Goal: Find specific page/section: Find specific page/section

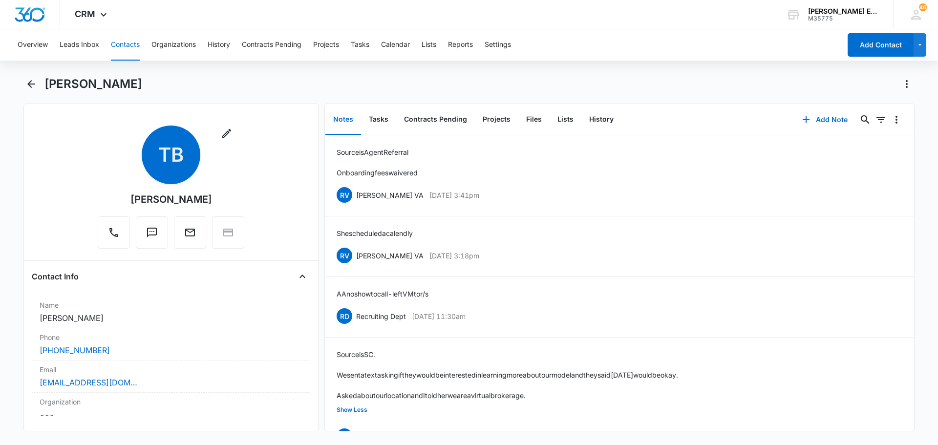
click at [33, 83] on icon "Back" at bounding box center [31, 84] width 12 height 12
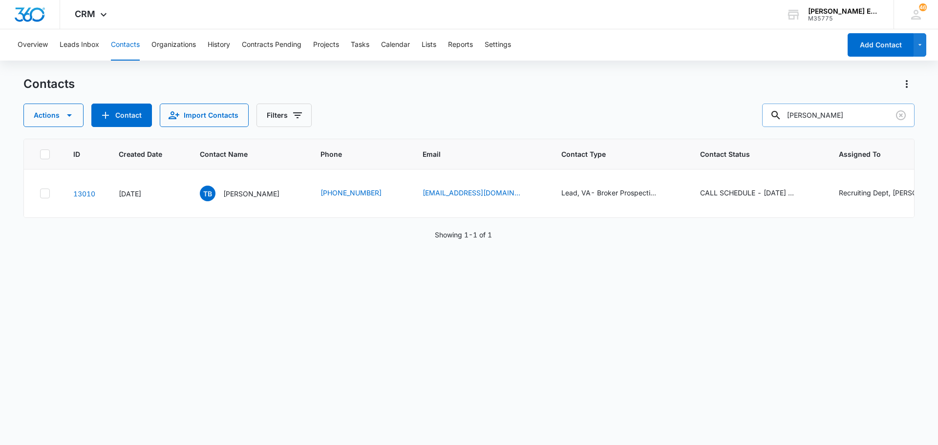
click at [833, 112] on input "[PERSON_NAME]" at bounding box center [838, 115] width 152 height 23
type input "[PERSON_NAME]"
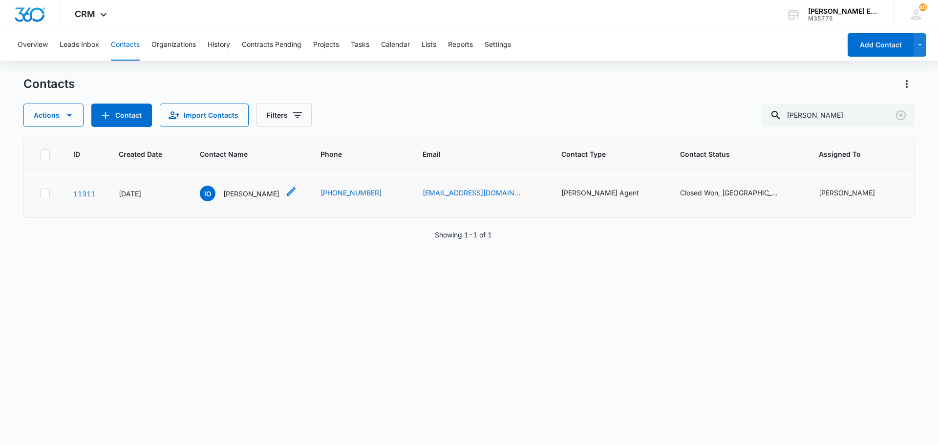
click at [232, 196] on p "[PERSON_NAME]" at bounding box center [251, 194] width 56 height 10
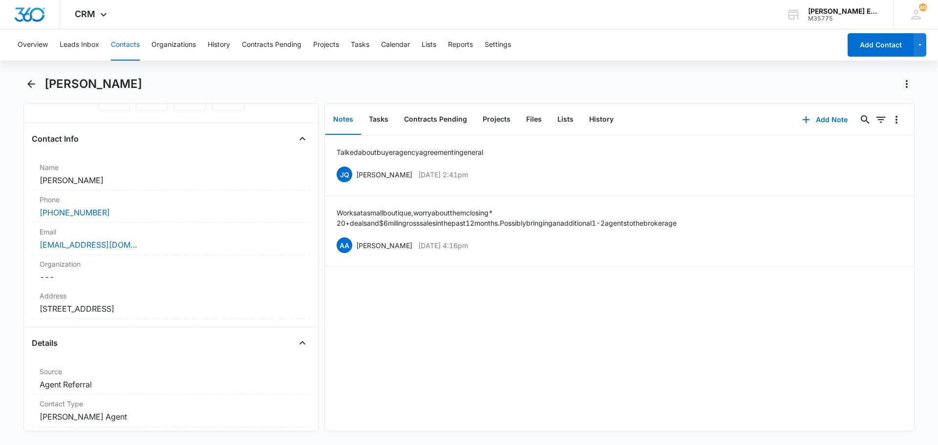
scroll to position [147, 0]
